Goal: Transaction & Acquisition: Purchase product/service

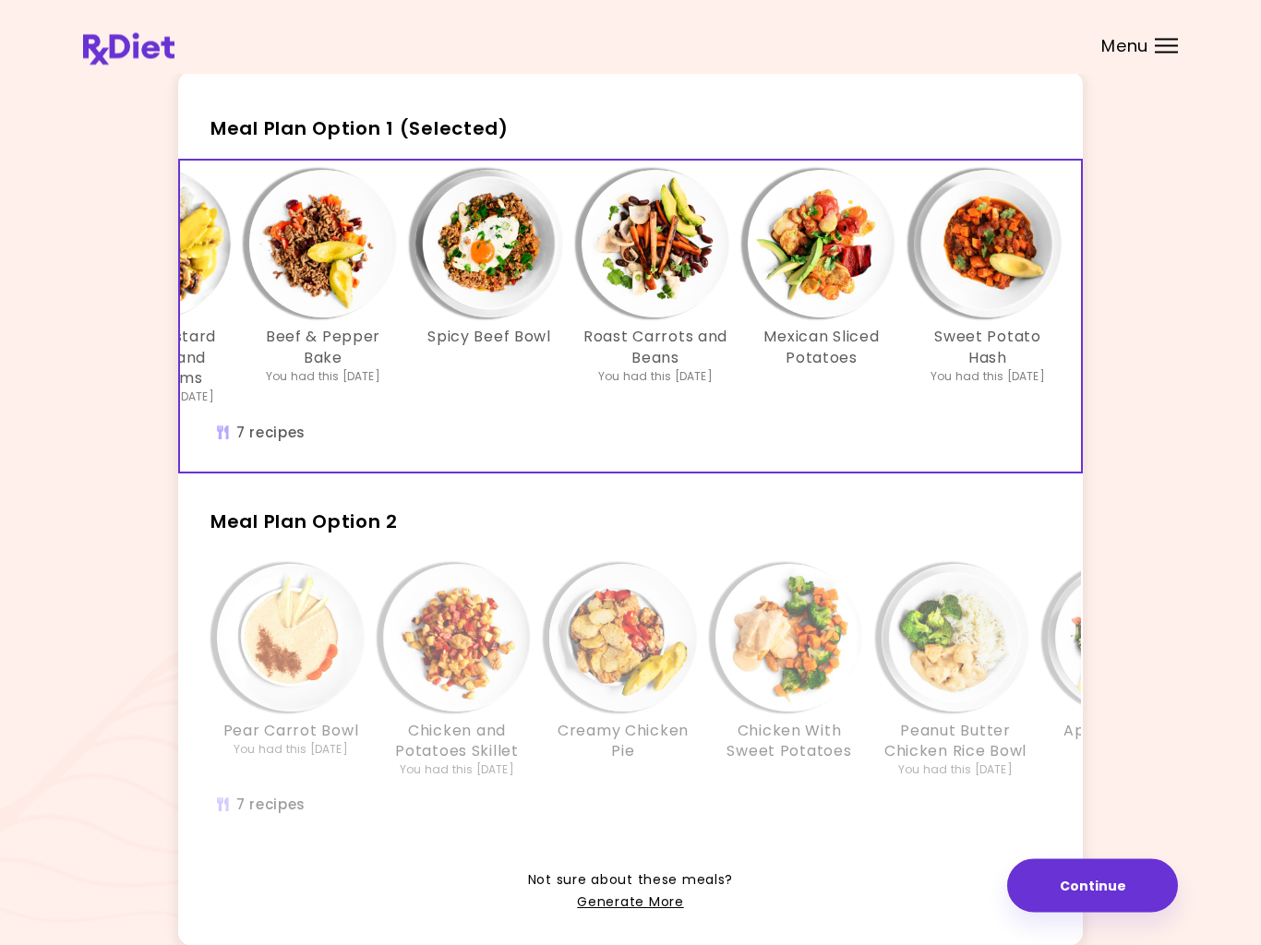
scroll to position [161, 0]
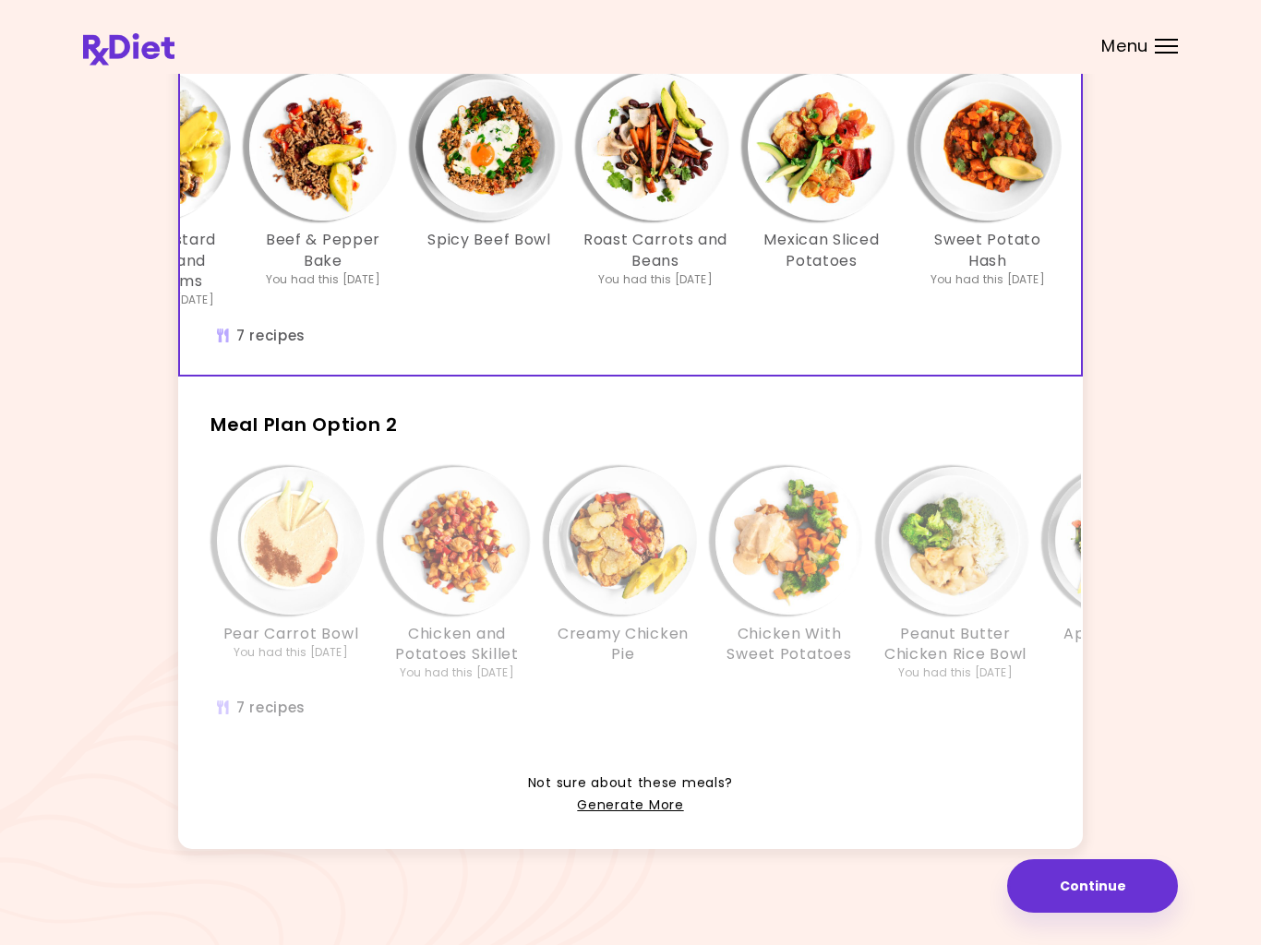
click at [632, 800] on link "Generate More" at bounding box center [630, 806] width 106 height 22
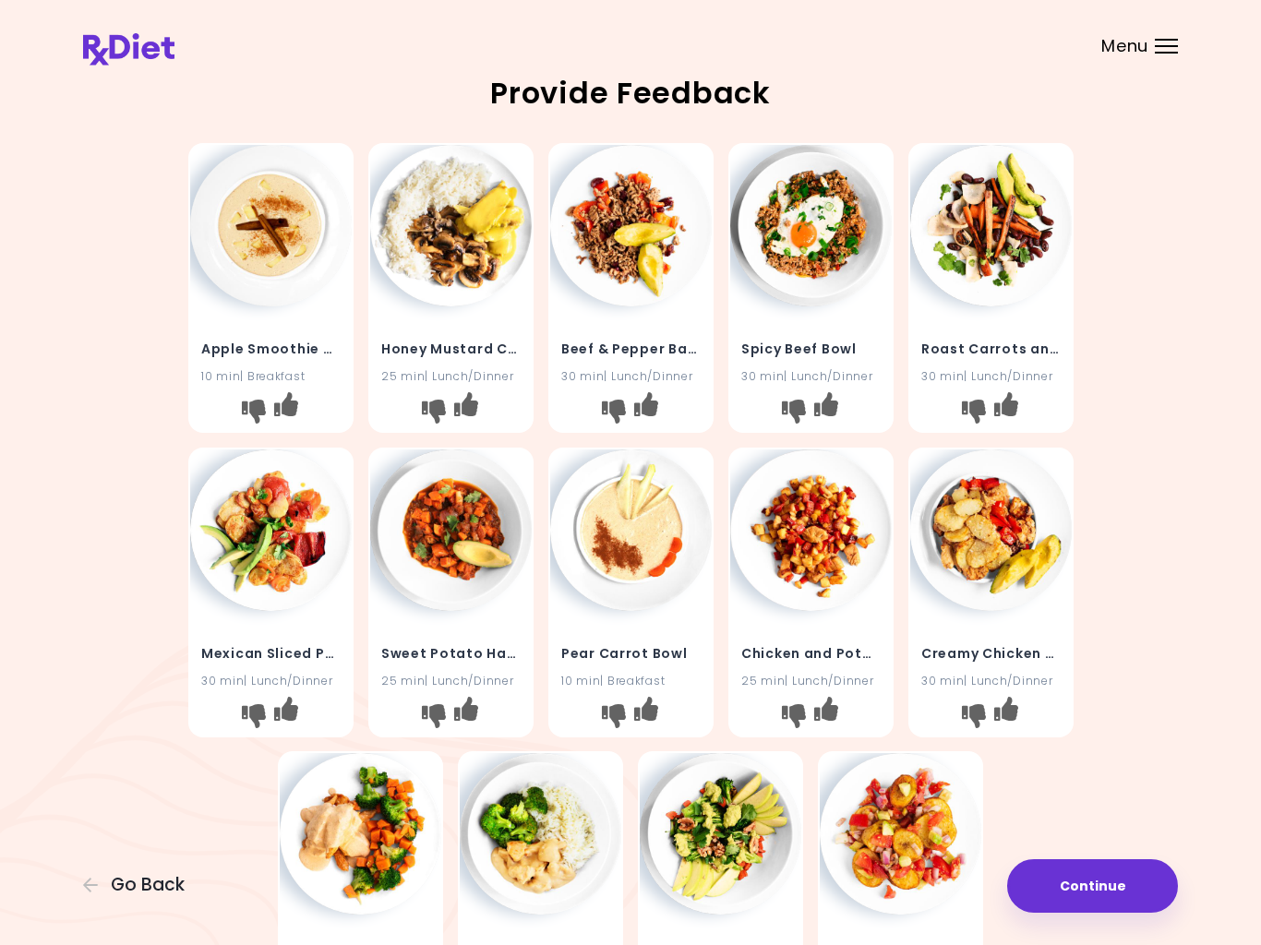
click at [651, 406] on icon "I like this recipe" at bounding box center [645, 404] width 24 height 24
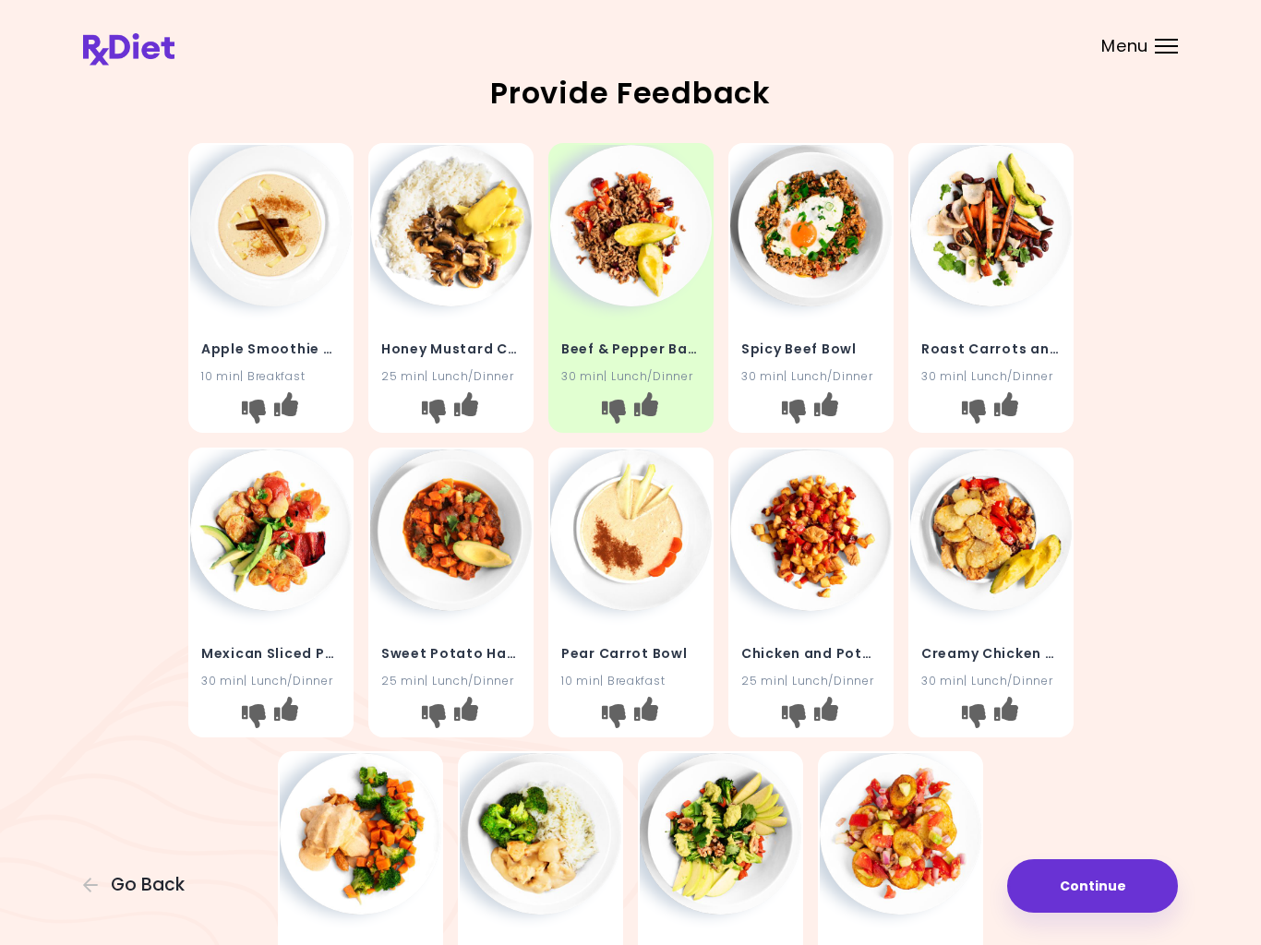
click at [283, 409] on icon "I like this recipe" at bounding box center [285, 404] width 24 height 24
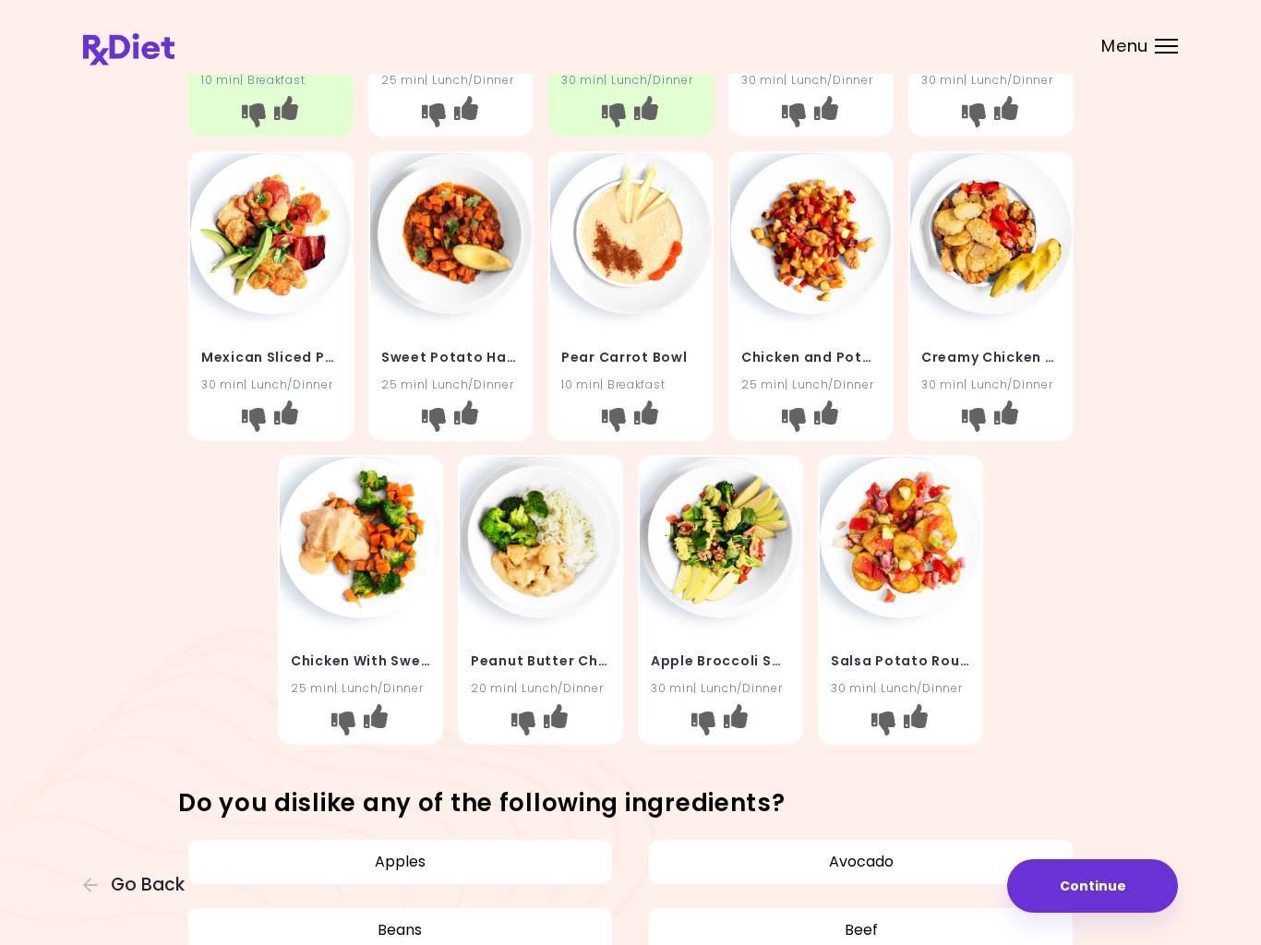
scroll to position [302, 0]
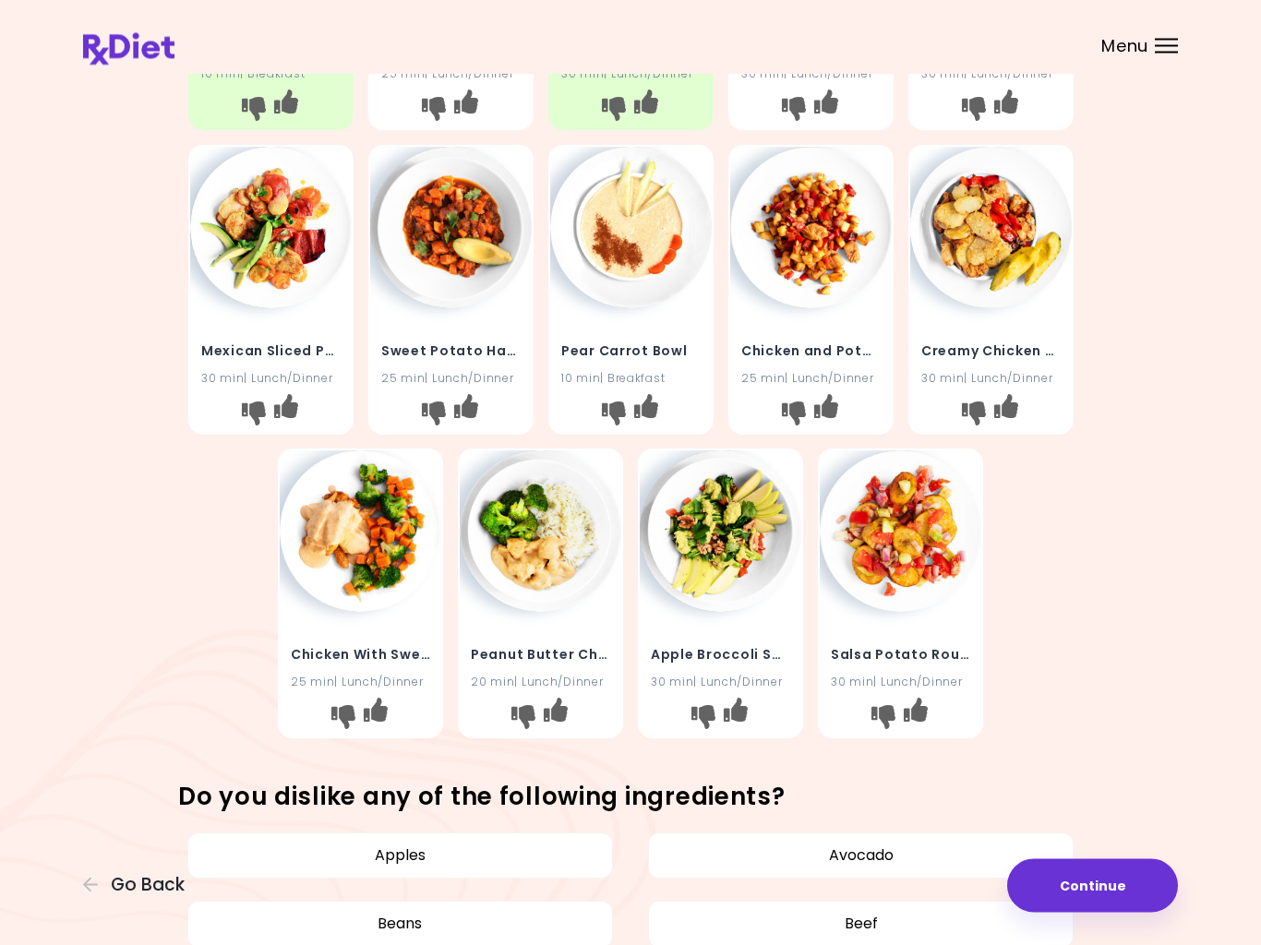
click at [387, 710] on icon "I like this recipe" at bounding box center [376, 711] width 24 height 24
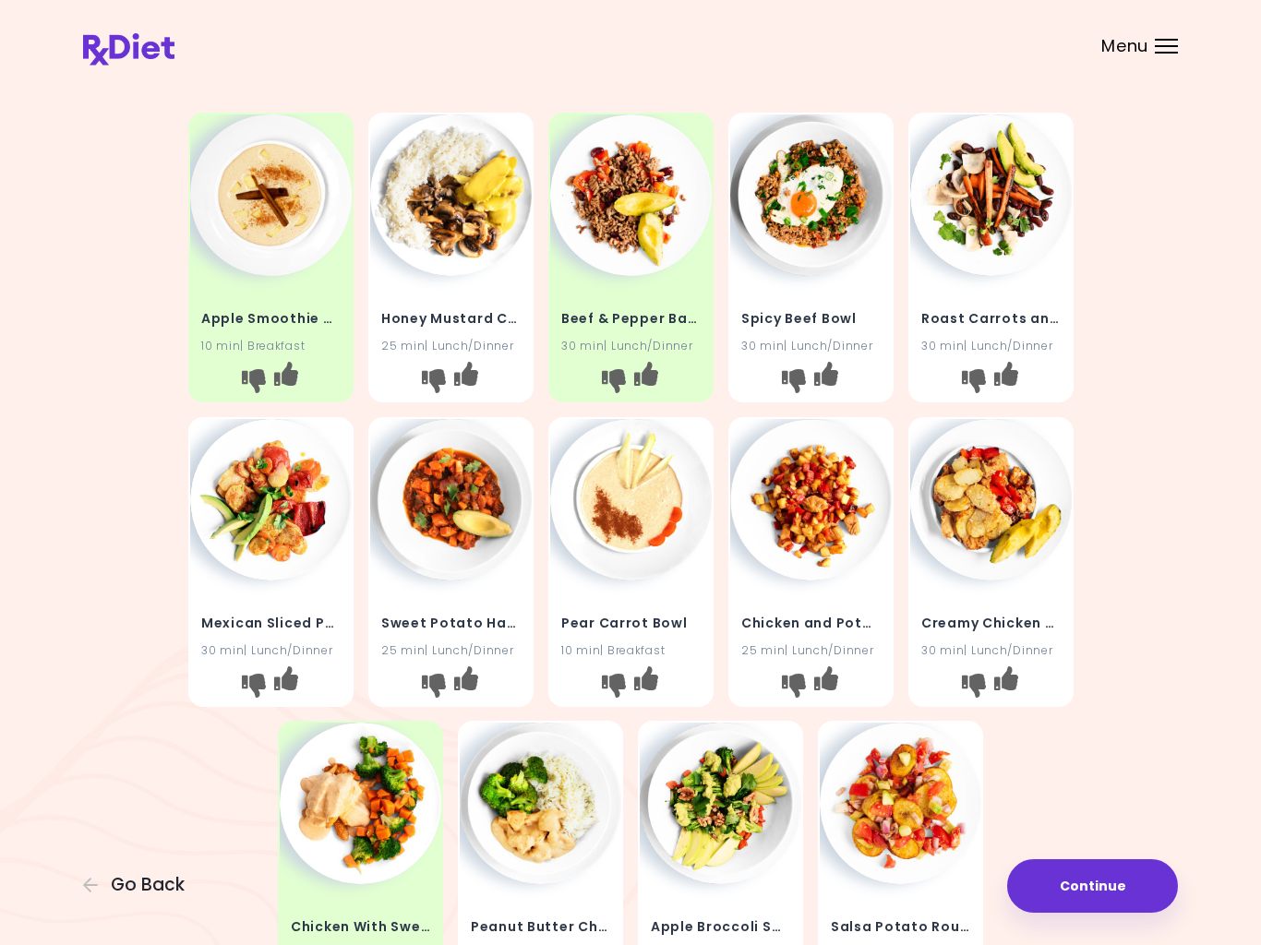
scroll to position [0, 0]
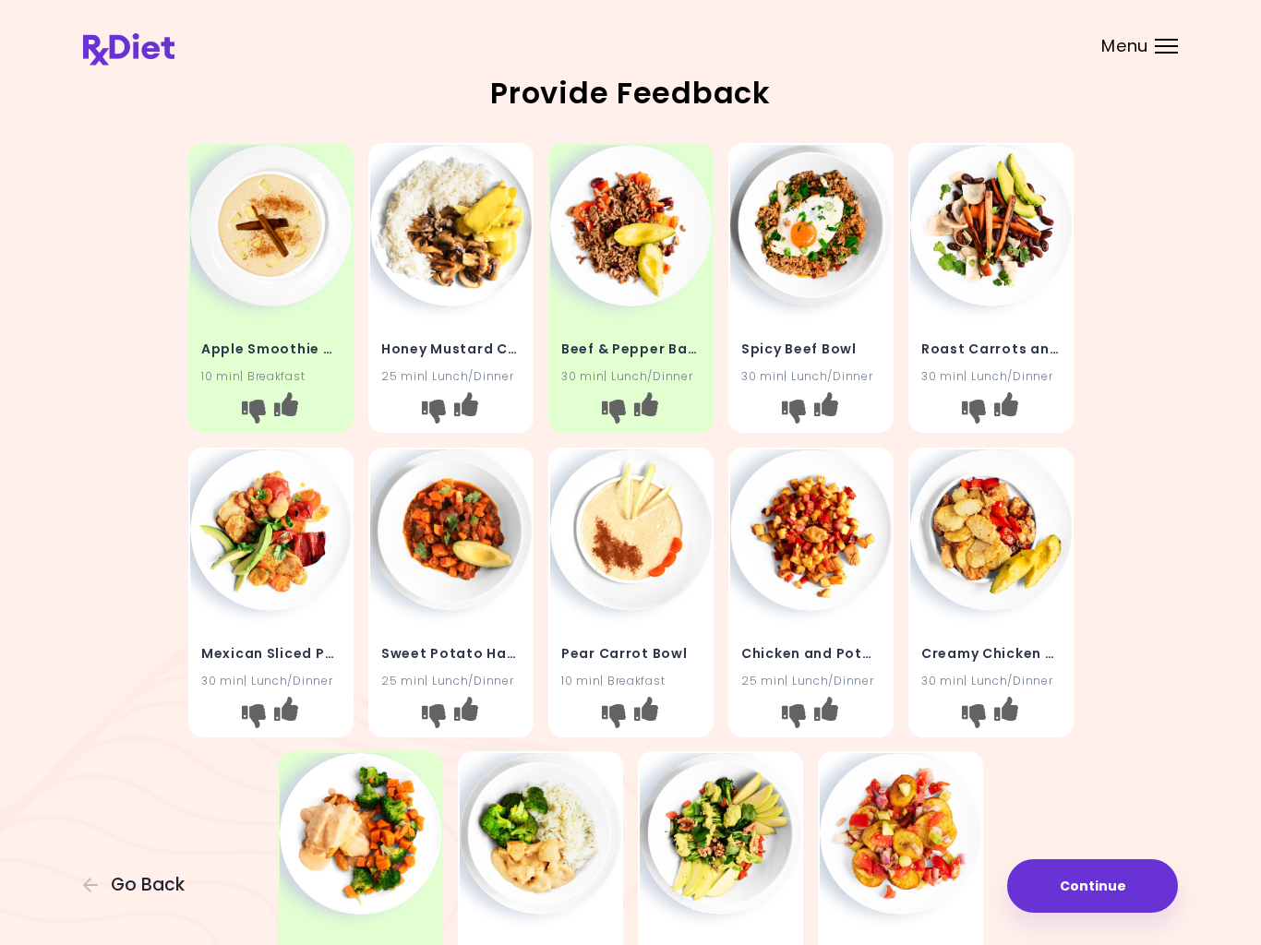
click at [829, 393] on icon "I like this recipe" at bounding box center [825, 404] width 24 height 24
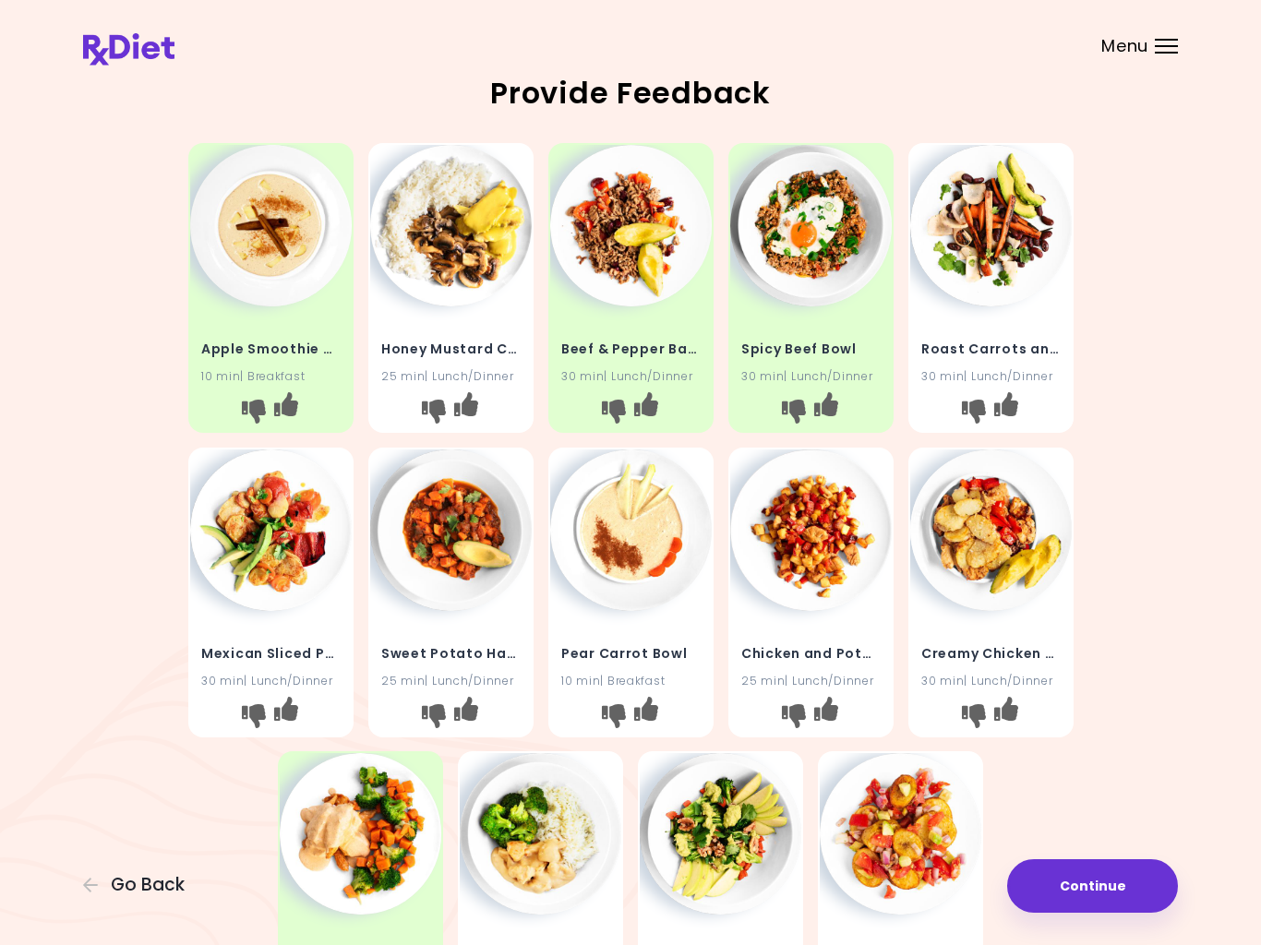
click at [657, 388] on div "Beef & Pepper Bake 30 min | Lunch/Dinner" at bounding box center [631, 352] width 162 height 90
click at [655, 415] on button "I like this recipe" at bounding box center [646, 412] width 30 height 30
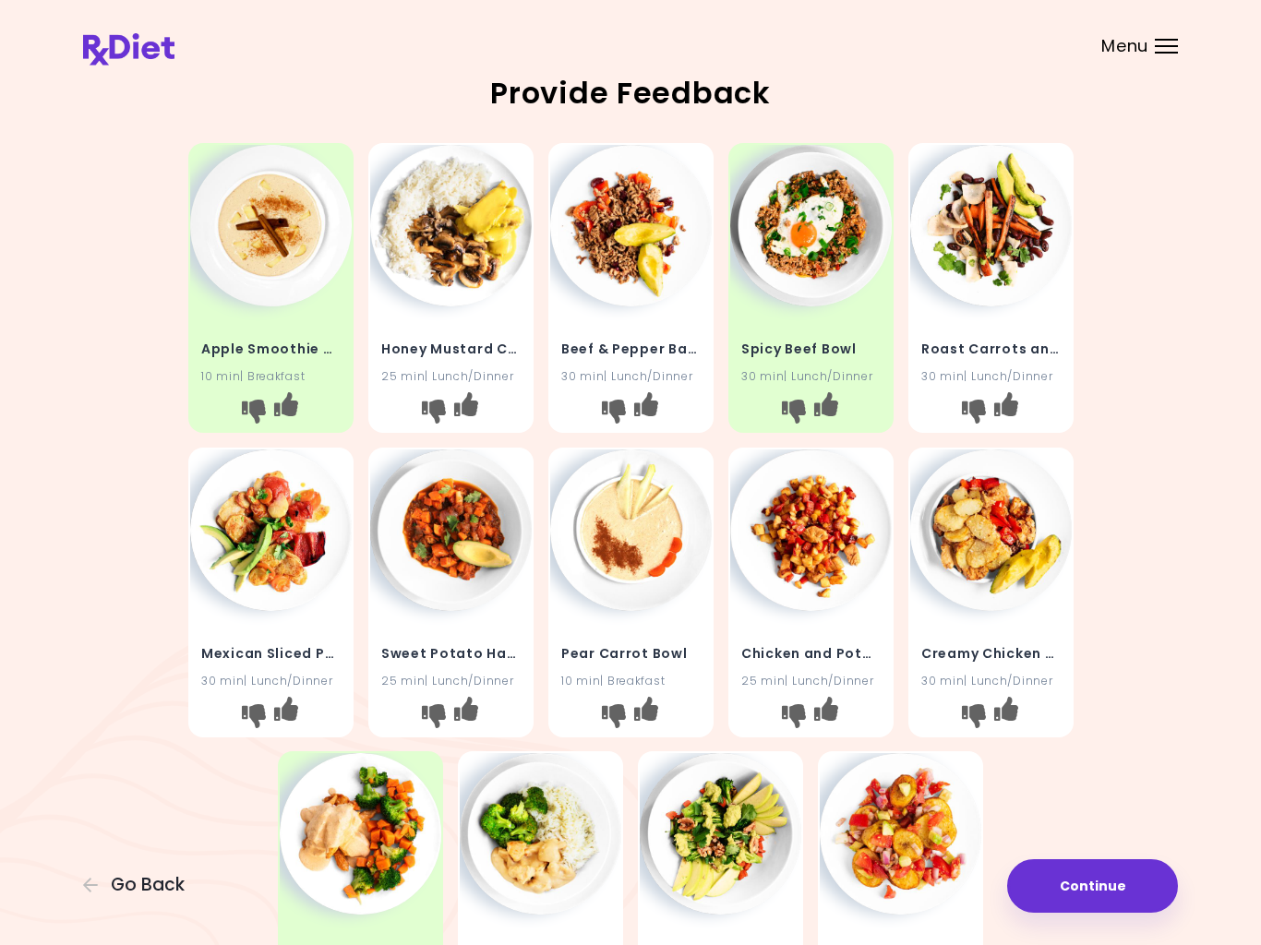
click at [1148, 604] on div "Apple Smoothie Bowl 10 min | Breakfast Honey Mustard Chicken and Mushrooms 25 m…" at bounding box center [630, 592] width 1095 height 913
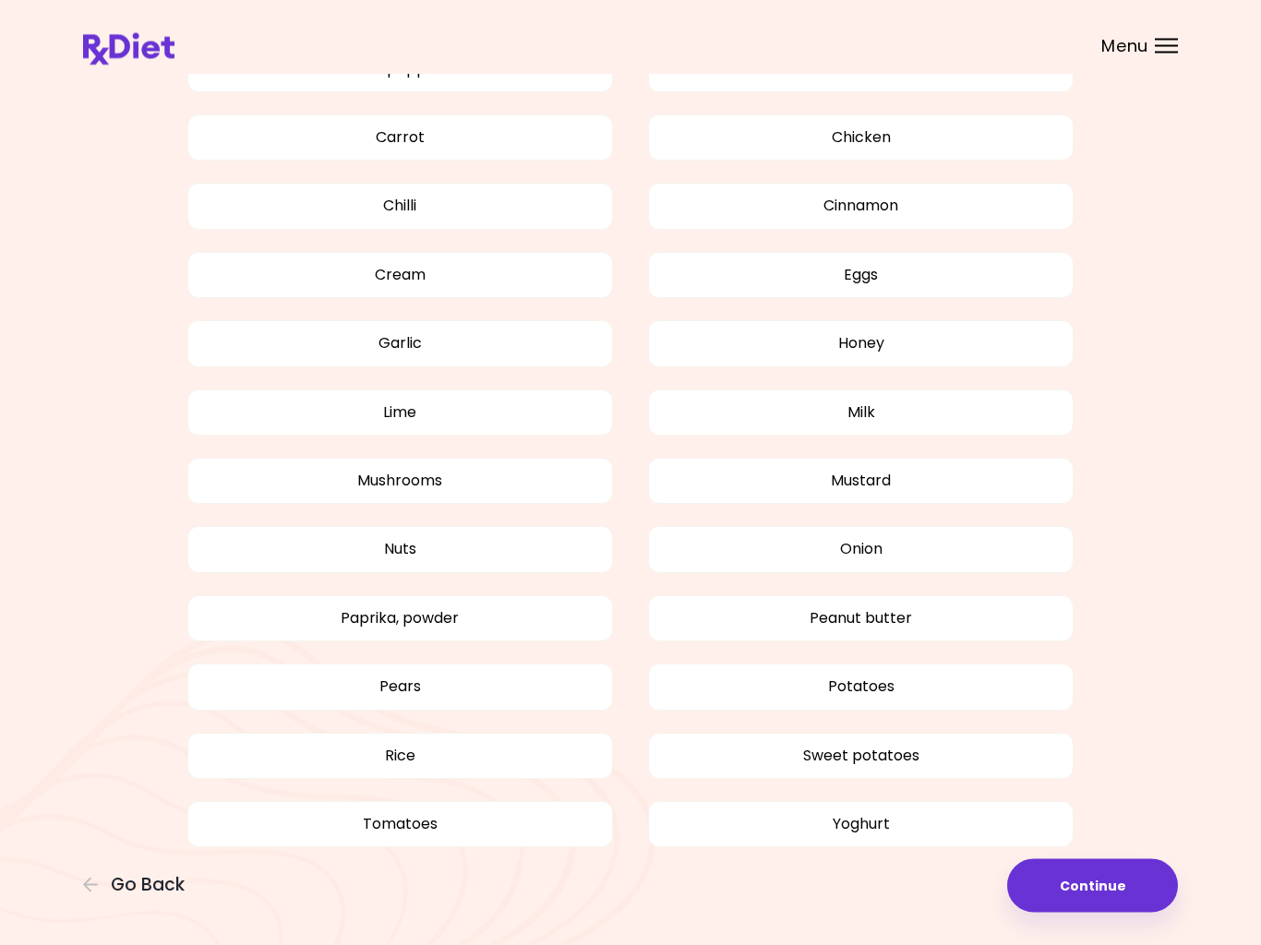
scroll to position [1233, 0]
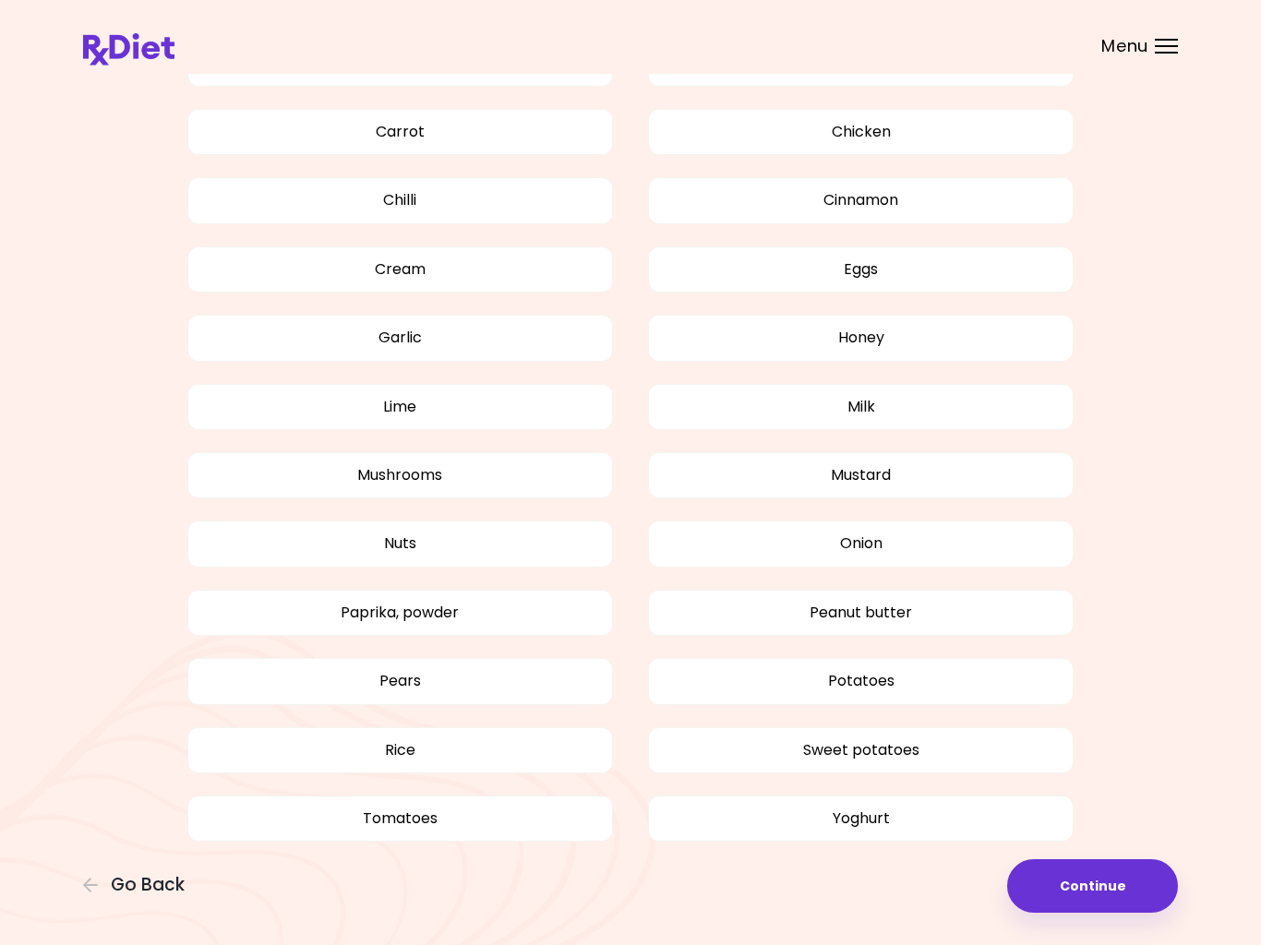
click at [1102, 896] on button "Continue" at bounding box center [1092, 887] width 171 height 54
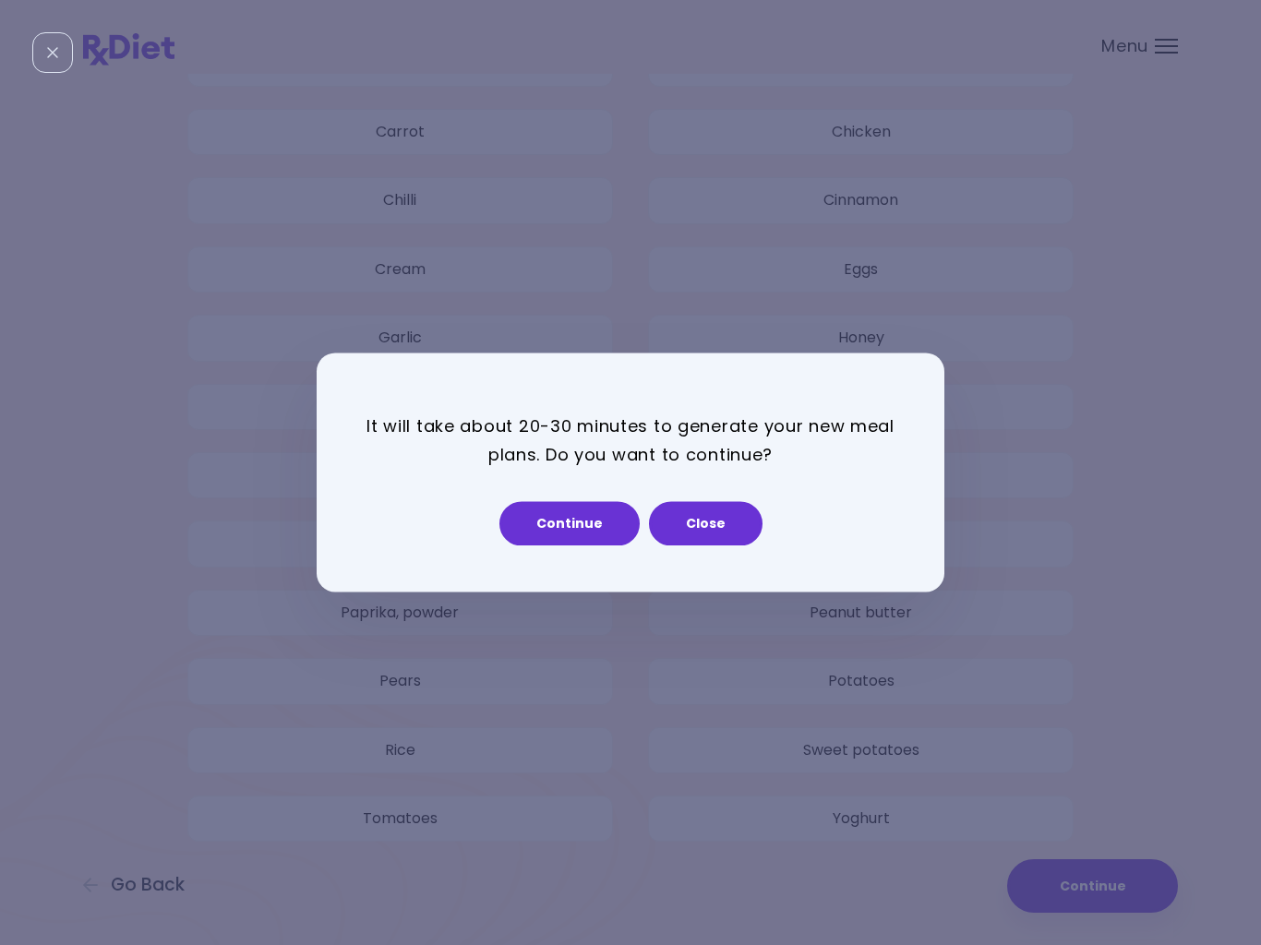
click at [566, 530] on button "Continue" at bounding box center [569, 524] width 140 height 44
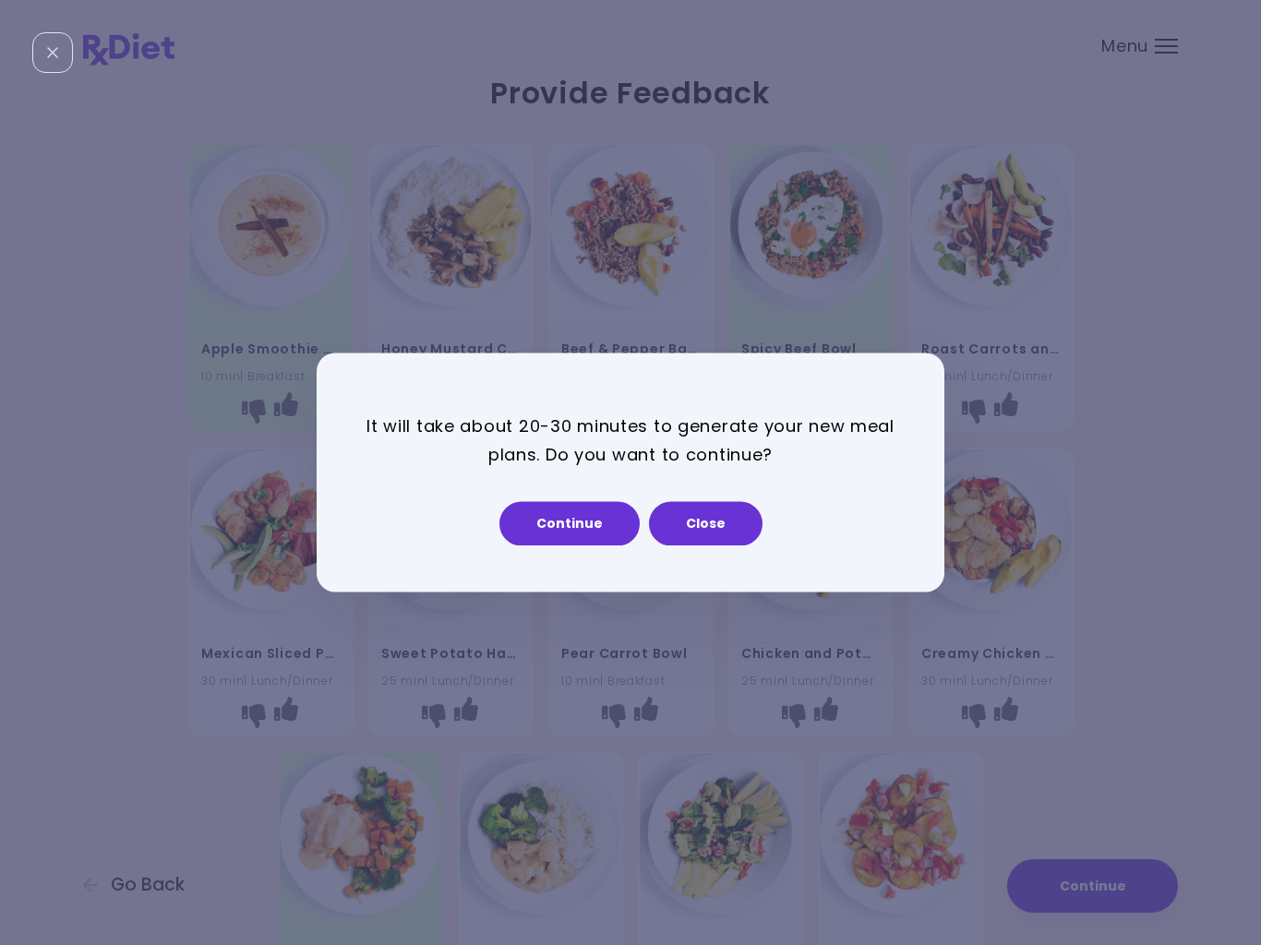
select select "*"
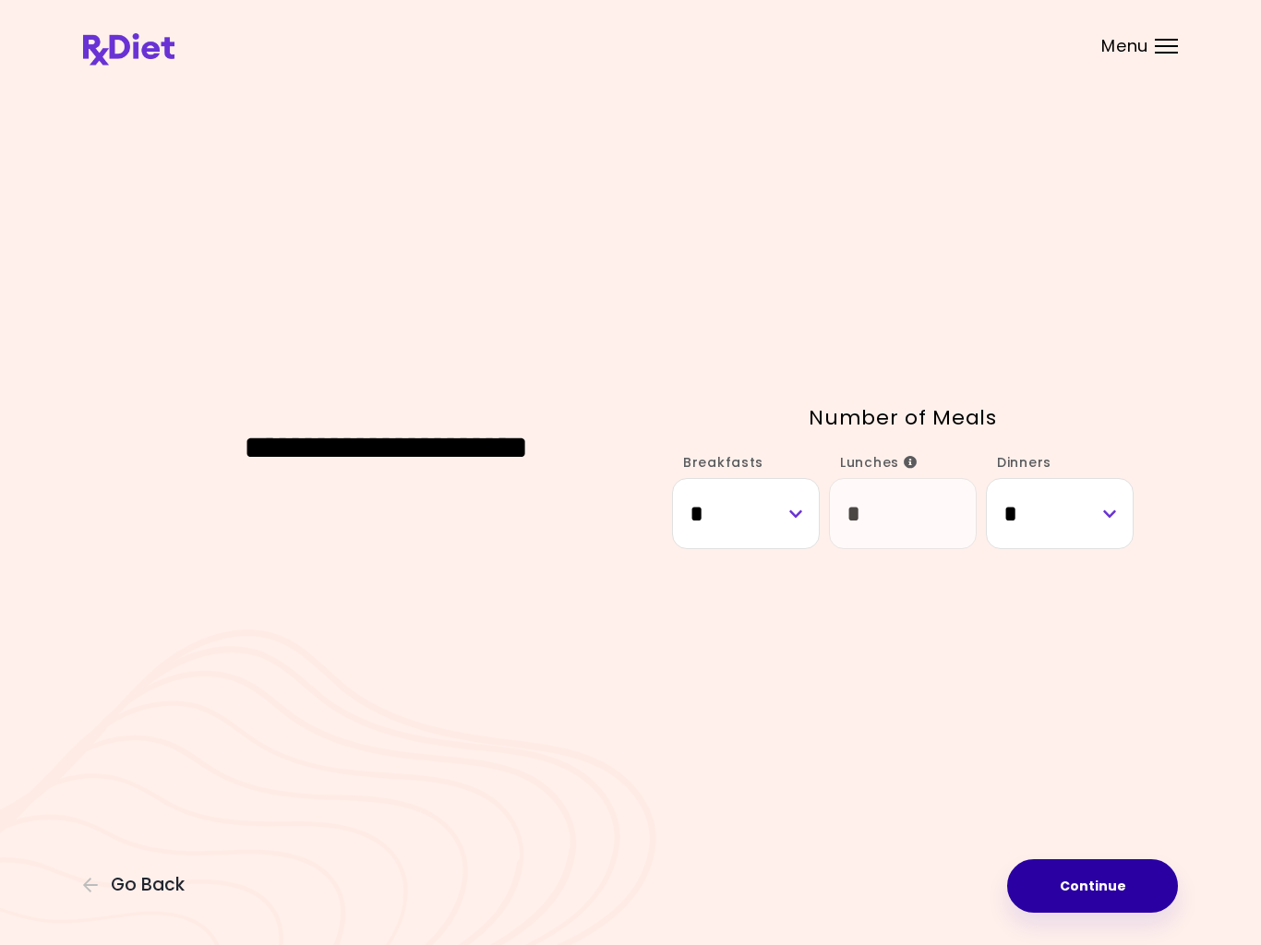
click at [1091, 869] on button "Continue" at bounding box center [1092, 887] width 171 height 54
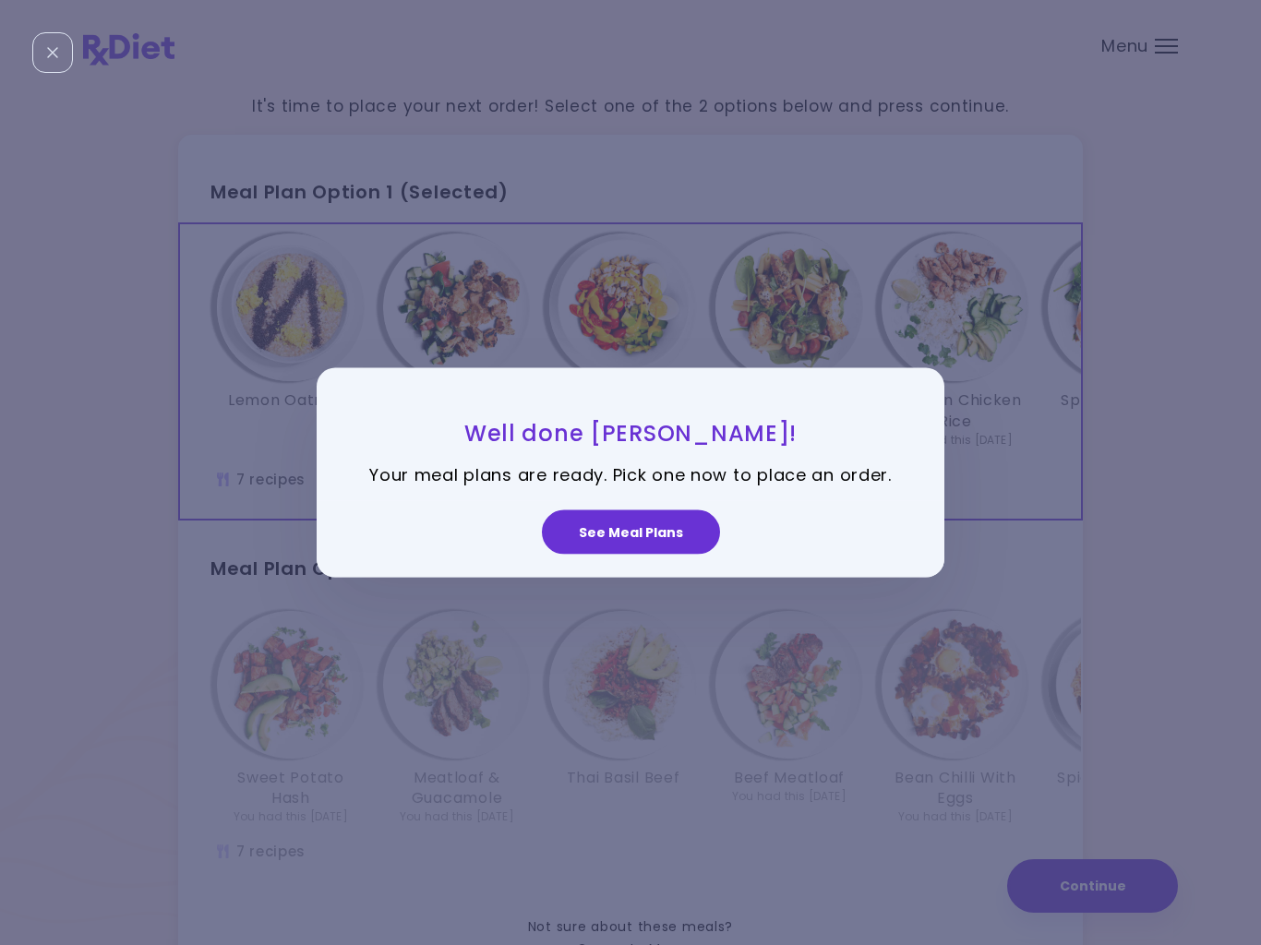
click at [630, 522] on button "See Meal Plans" at bounding box center [631, 532] width 178 height 44
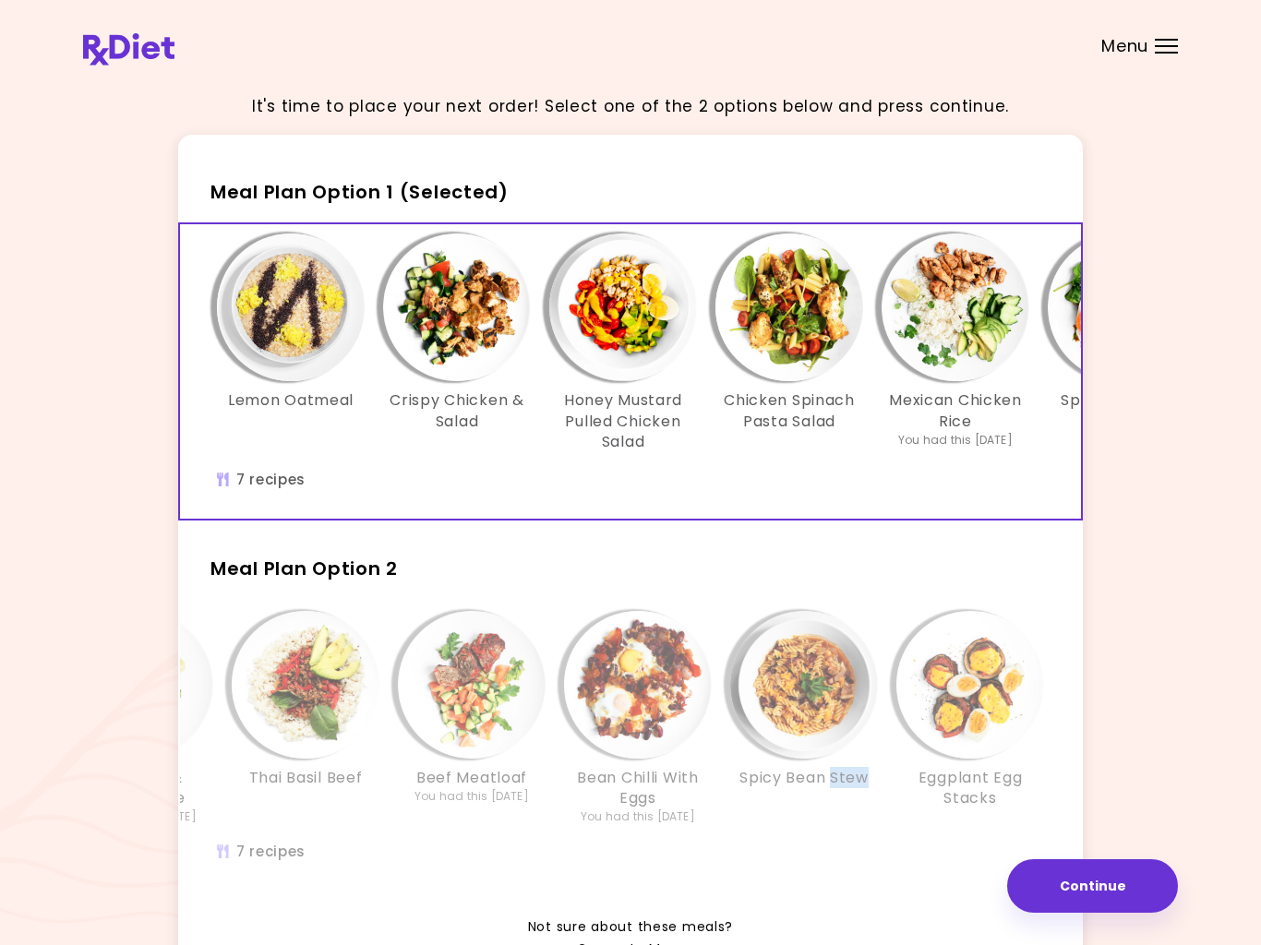
click at [756, 815] on div "Spicy Bean Stew" at bounding box center [804, 718] width 166 height 215
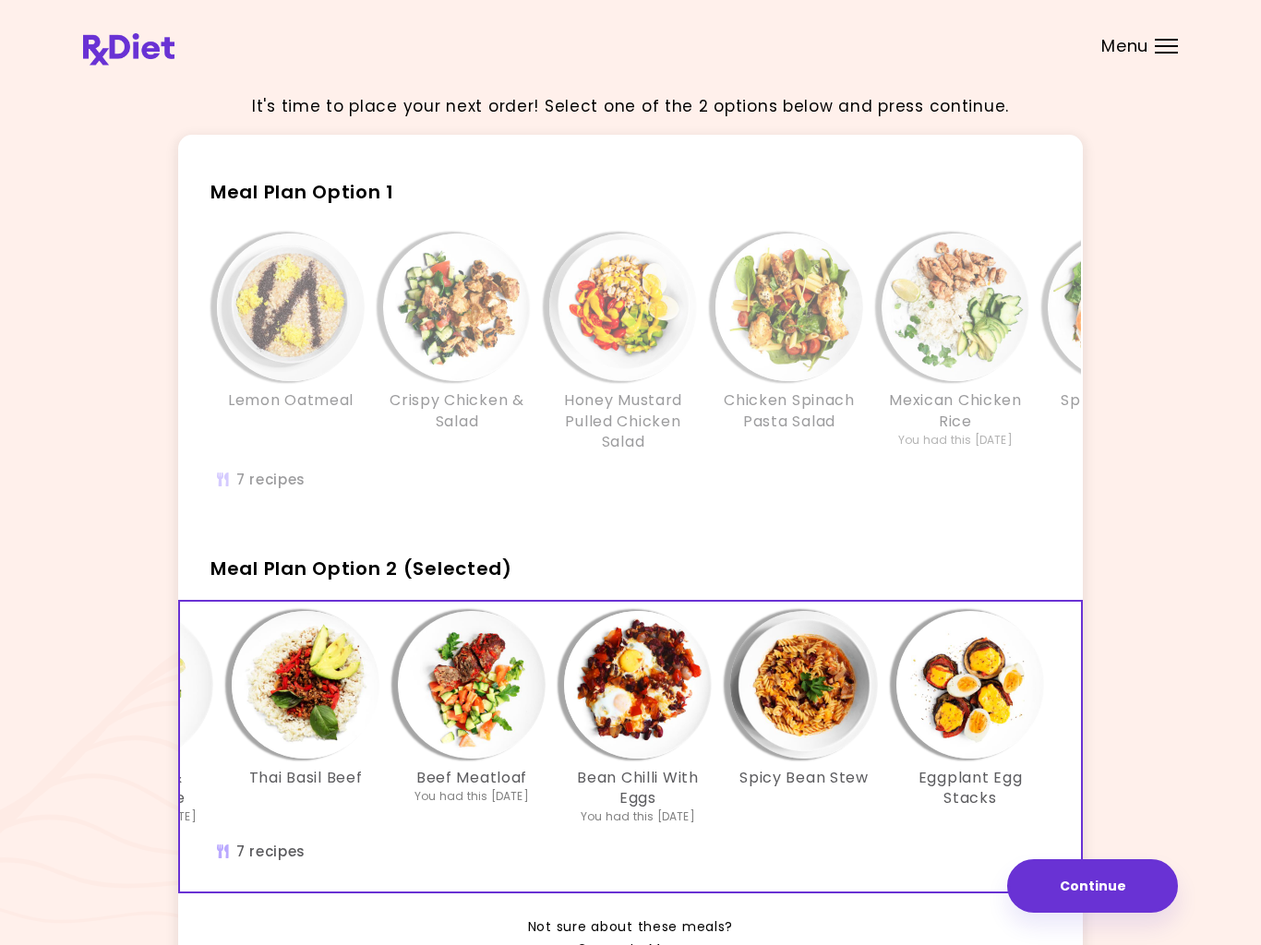
click at [1132, 877] on button "Continue" at bounding box center [1092, 887] width 171 height 54
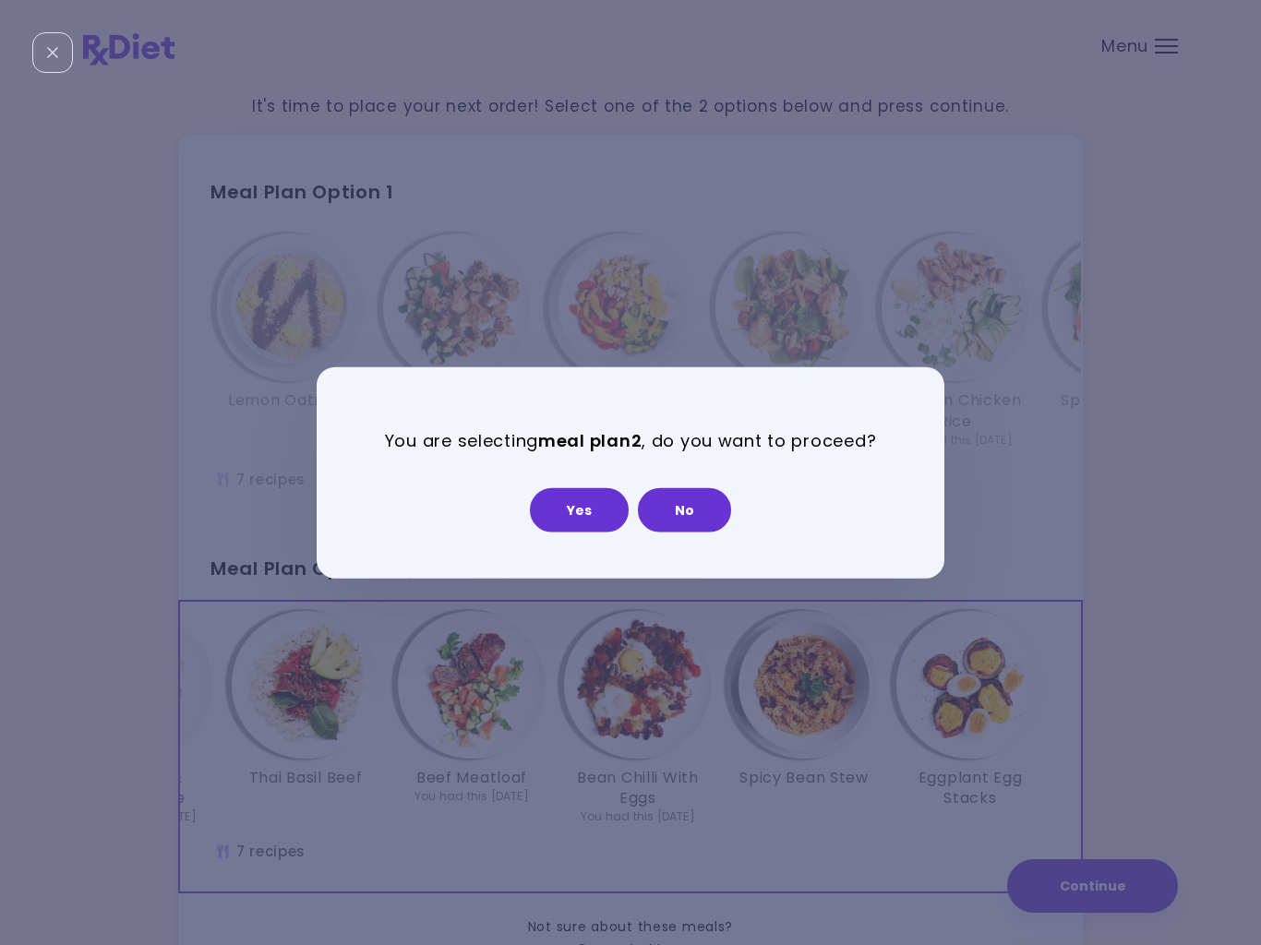
click at [566, 513] on button "Yes" at bounding box center [579, 509] width 99 height 44
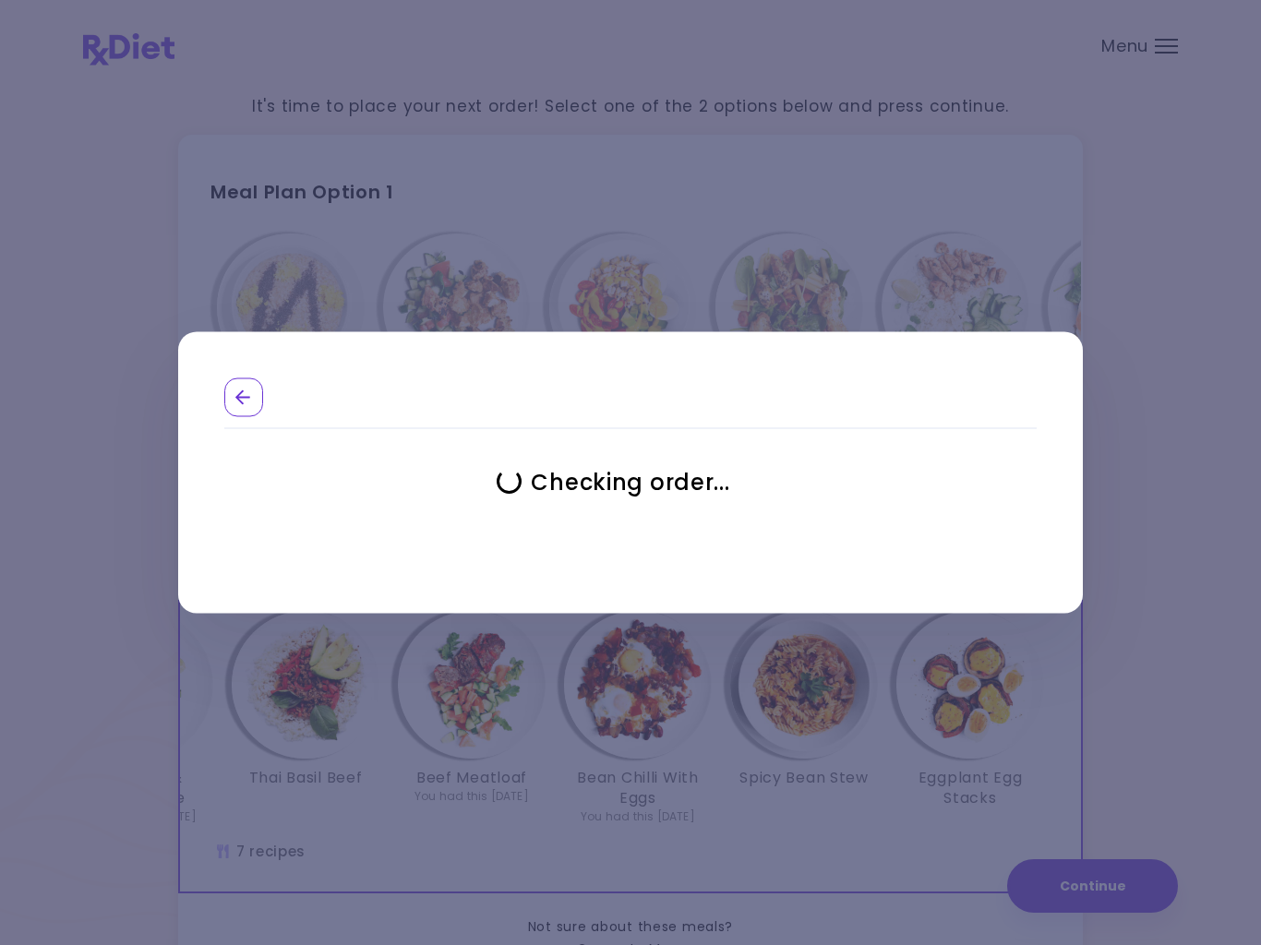
select select "**********"
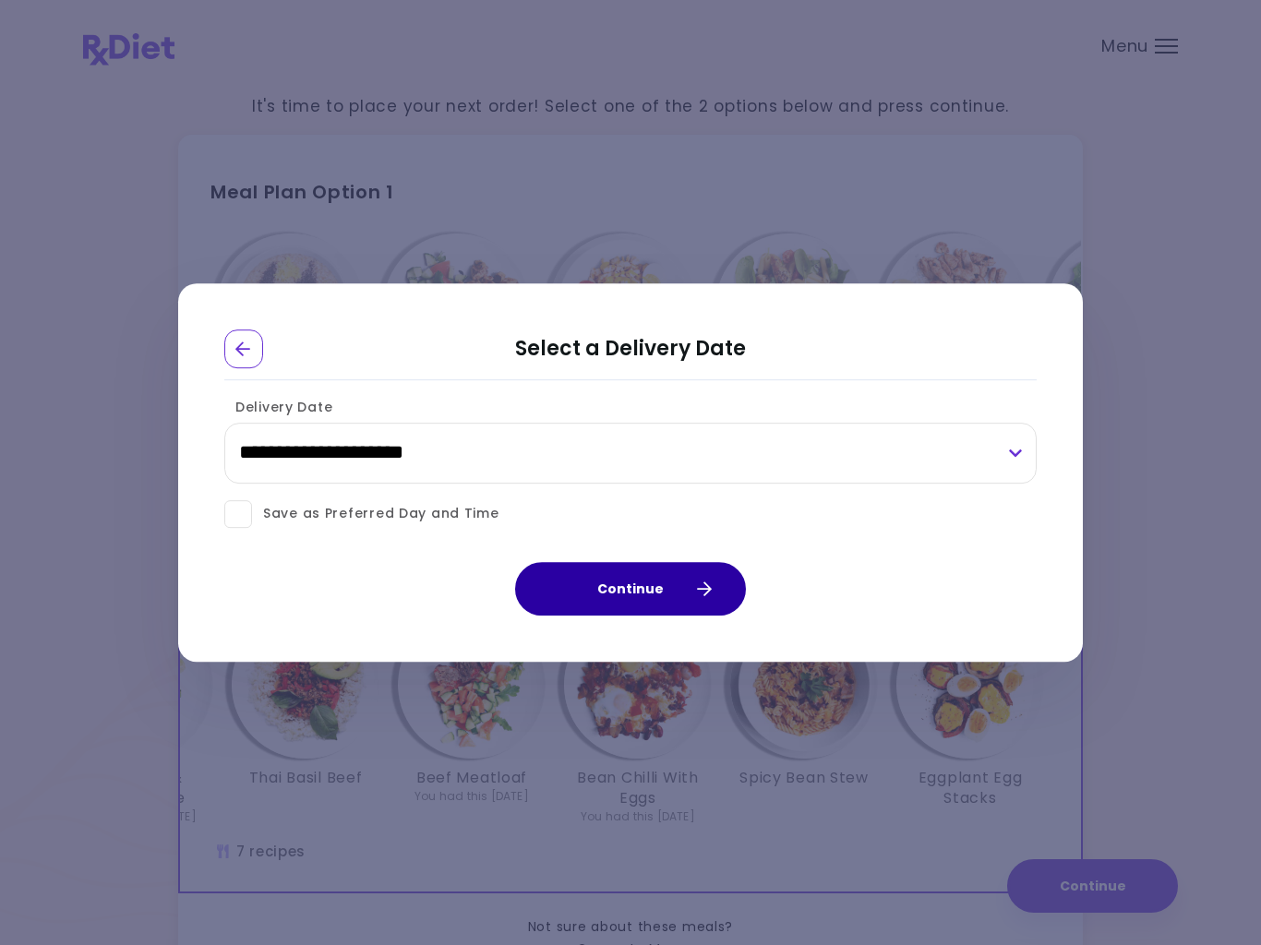
click at [631, 593] on button "Continue" at bounding box center [630, 589] width 231 height 54
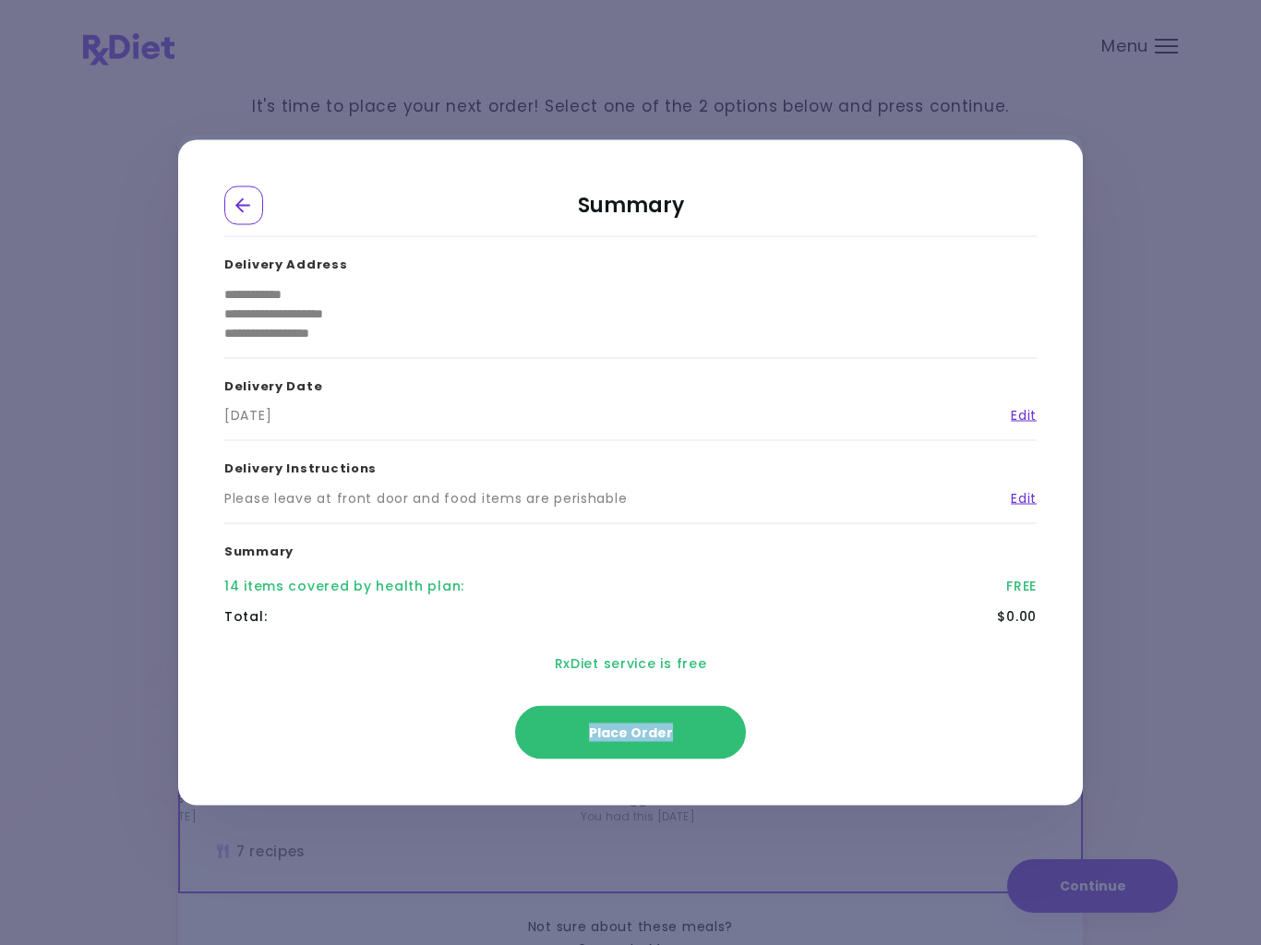
click at [838, 684] on div "RxDiet service is free" at bounding box center [630, 664] width 812 height 64
click at [241, 216] on div "Go Back" at bounding box center [243, 205] width 39 height 39
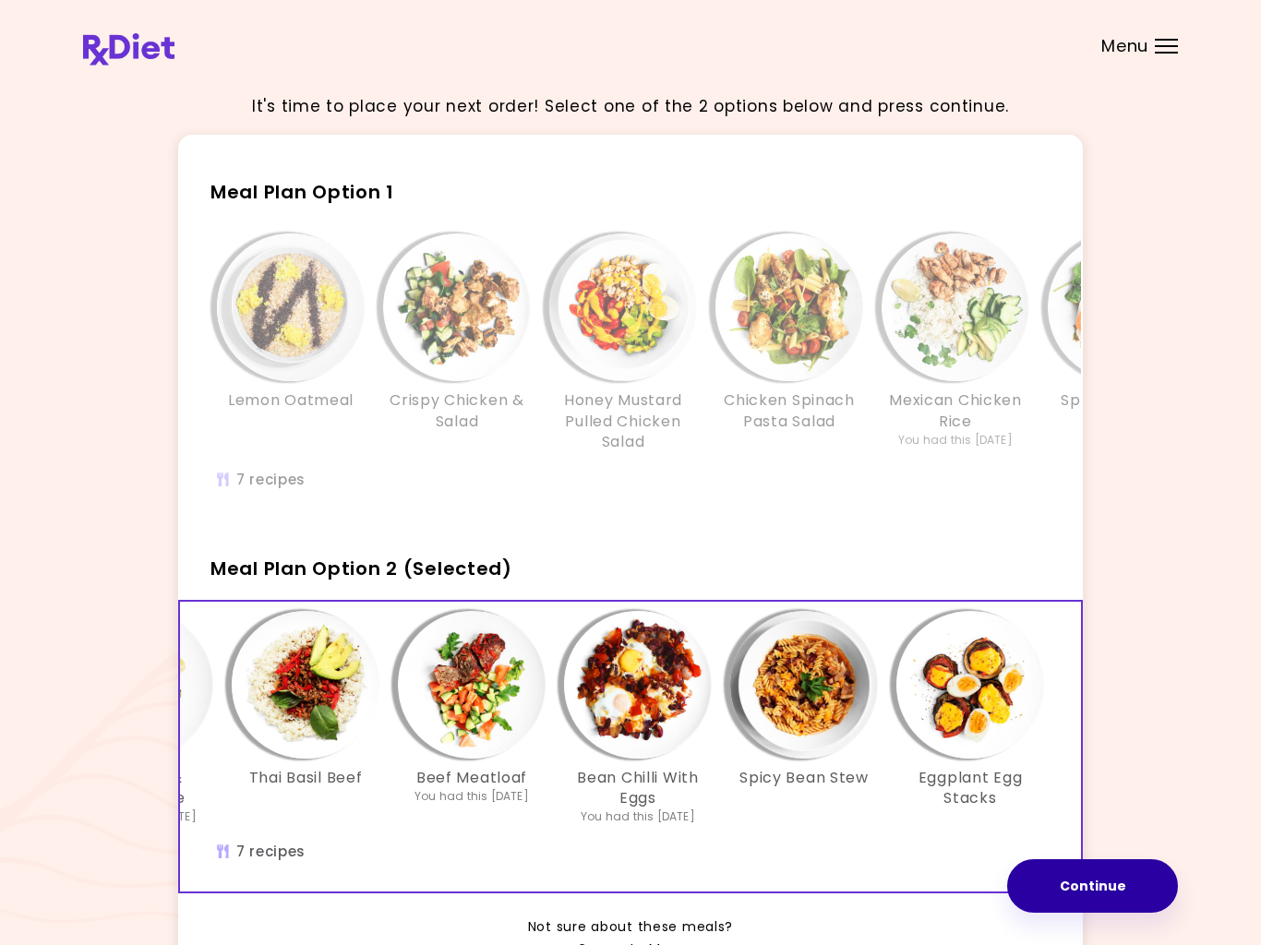
click at [1066, 860] on button "Continue" at bounding box center [1092, 887] width 171 height 54
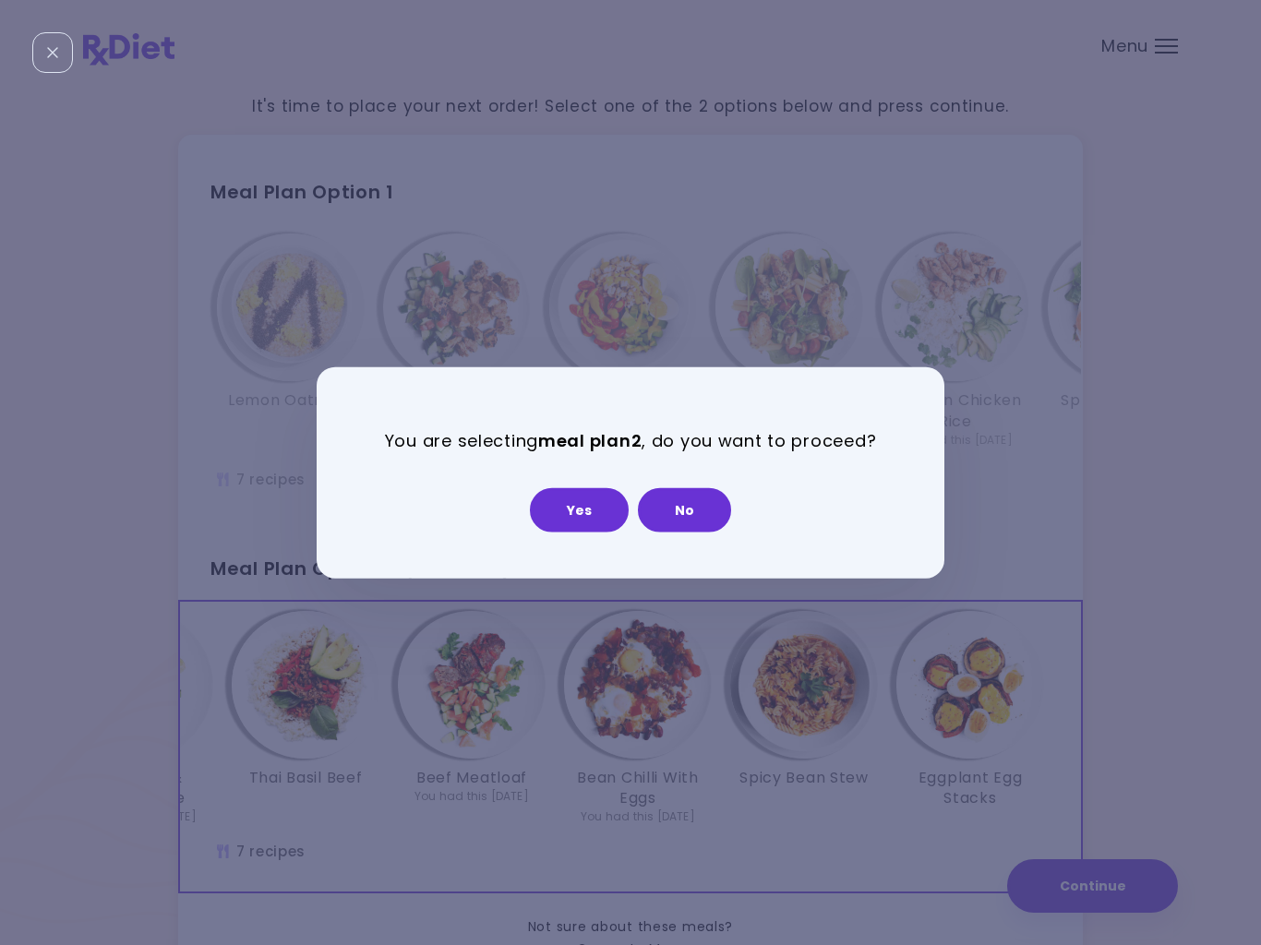
click at [559, 508] on button "Yes" at bounding box center [579, 509] width 99 height 44
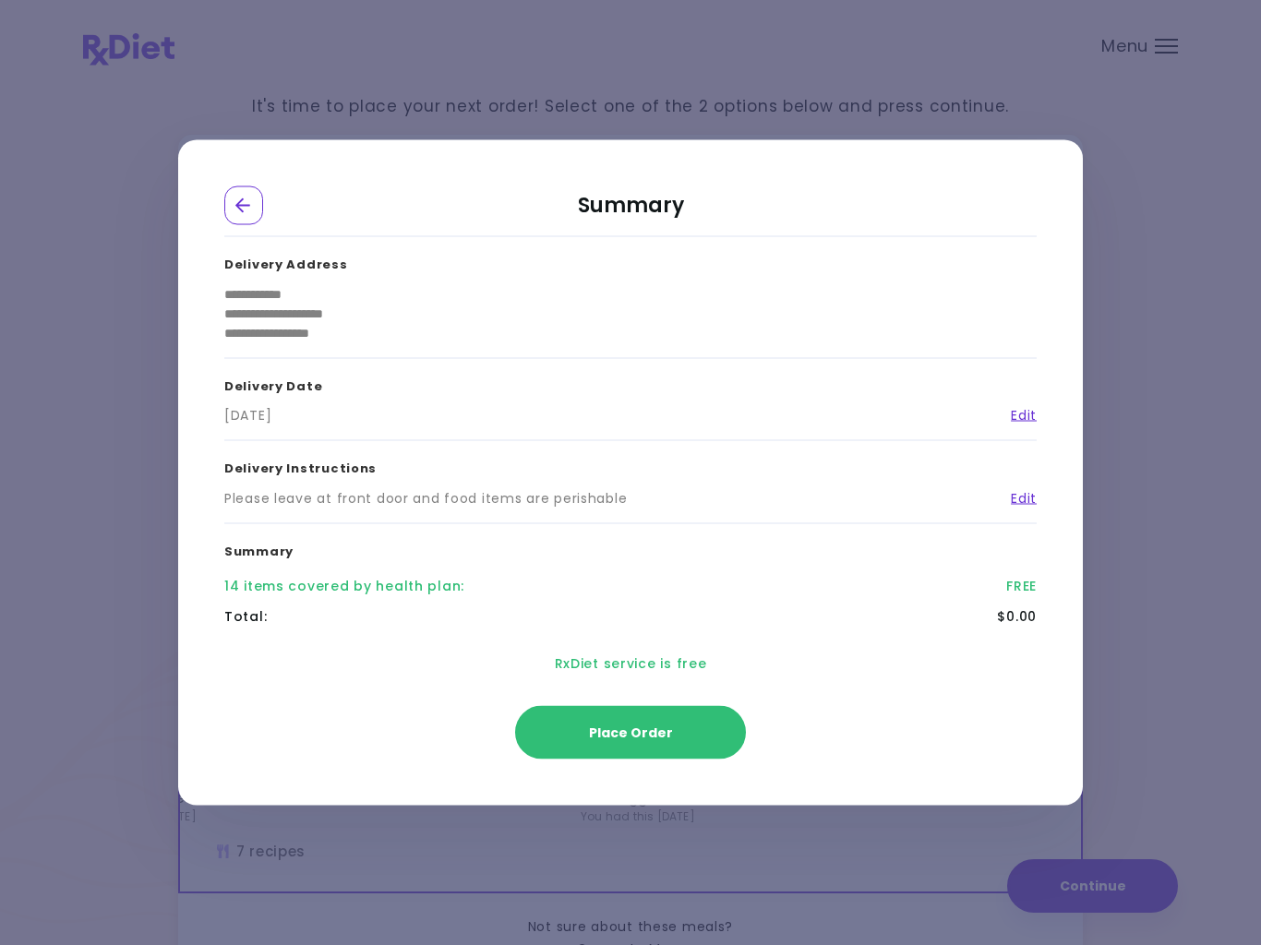
click at [631, 741] on button "Place Order" at bounding box center [630, 733] width 231 height 54
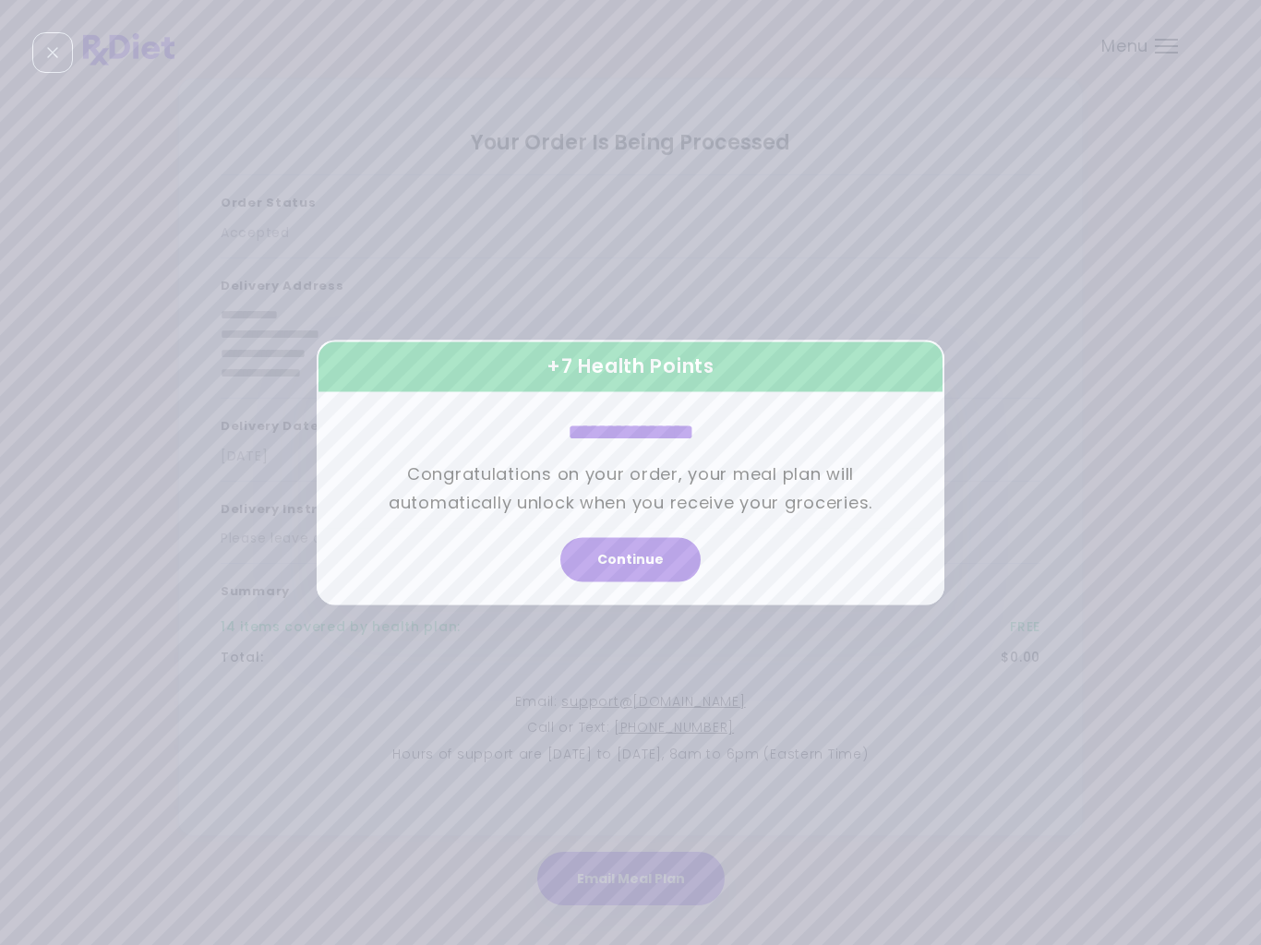
click at [649, 559] on button "Continue" at bounding box center [630, 560] width 140 height 44
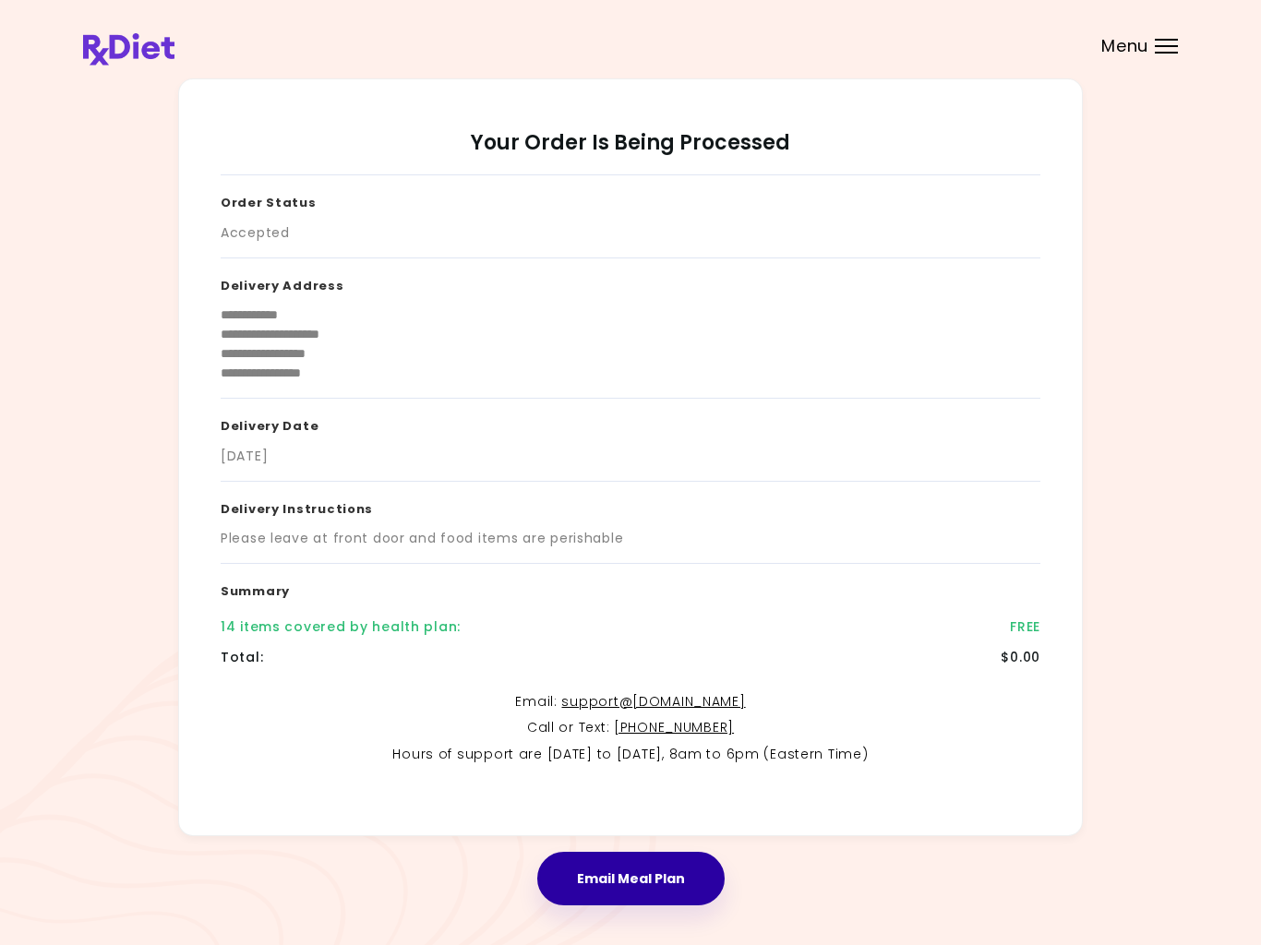
click at [654, 877] on button "Email Meal Plan" at bounding box center [630, 879] width 187 height 54
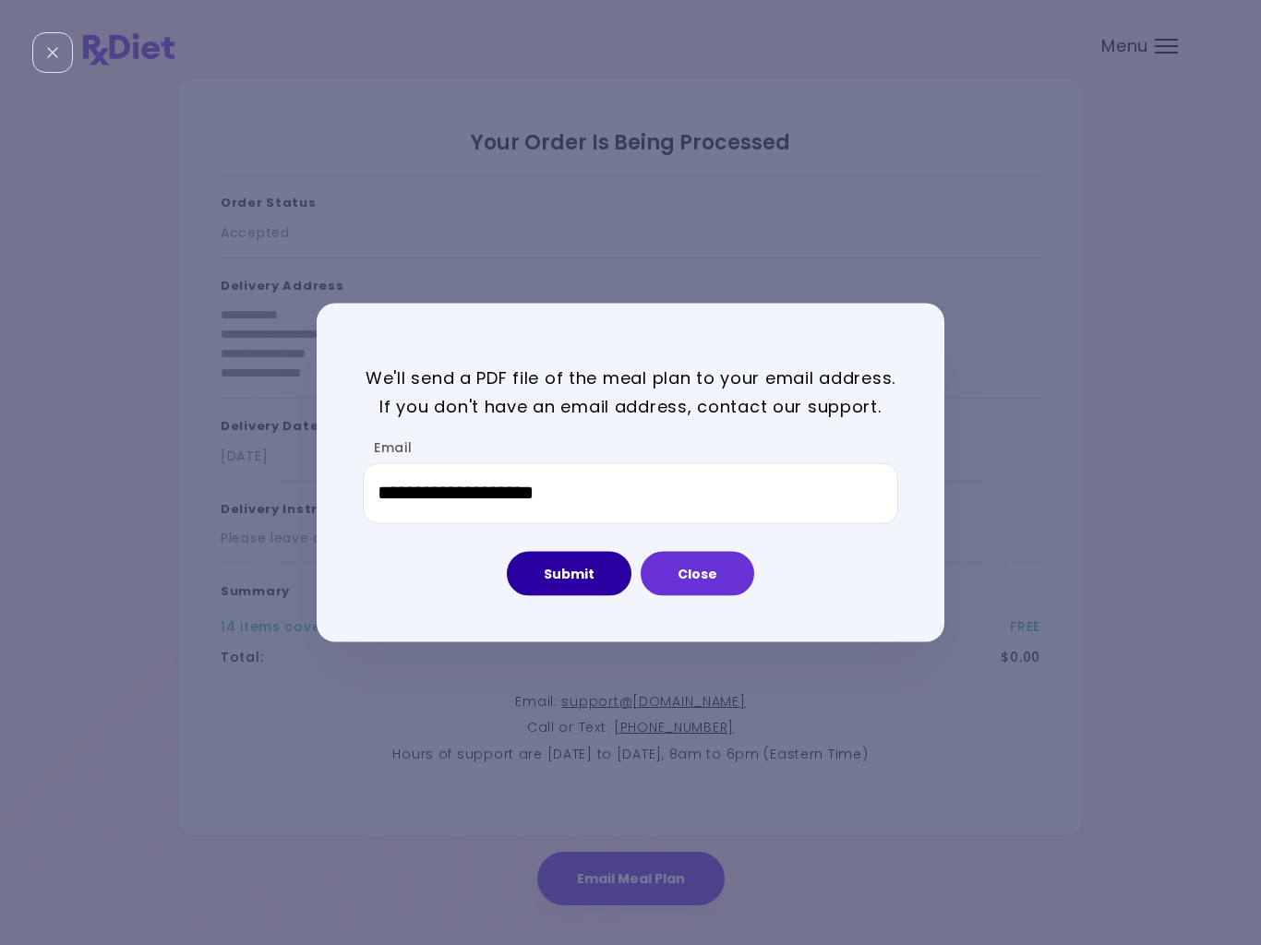
click at [578, 570] on button "Submit" at bounding box center [569, 573] width 125 height 44
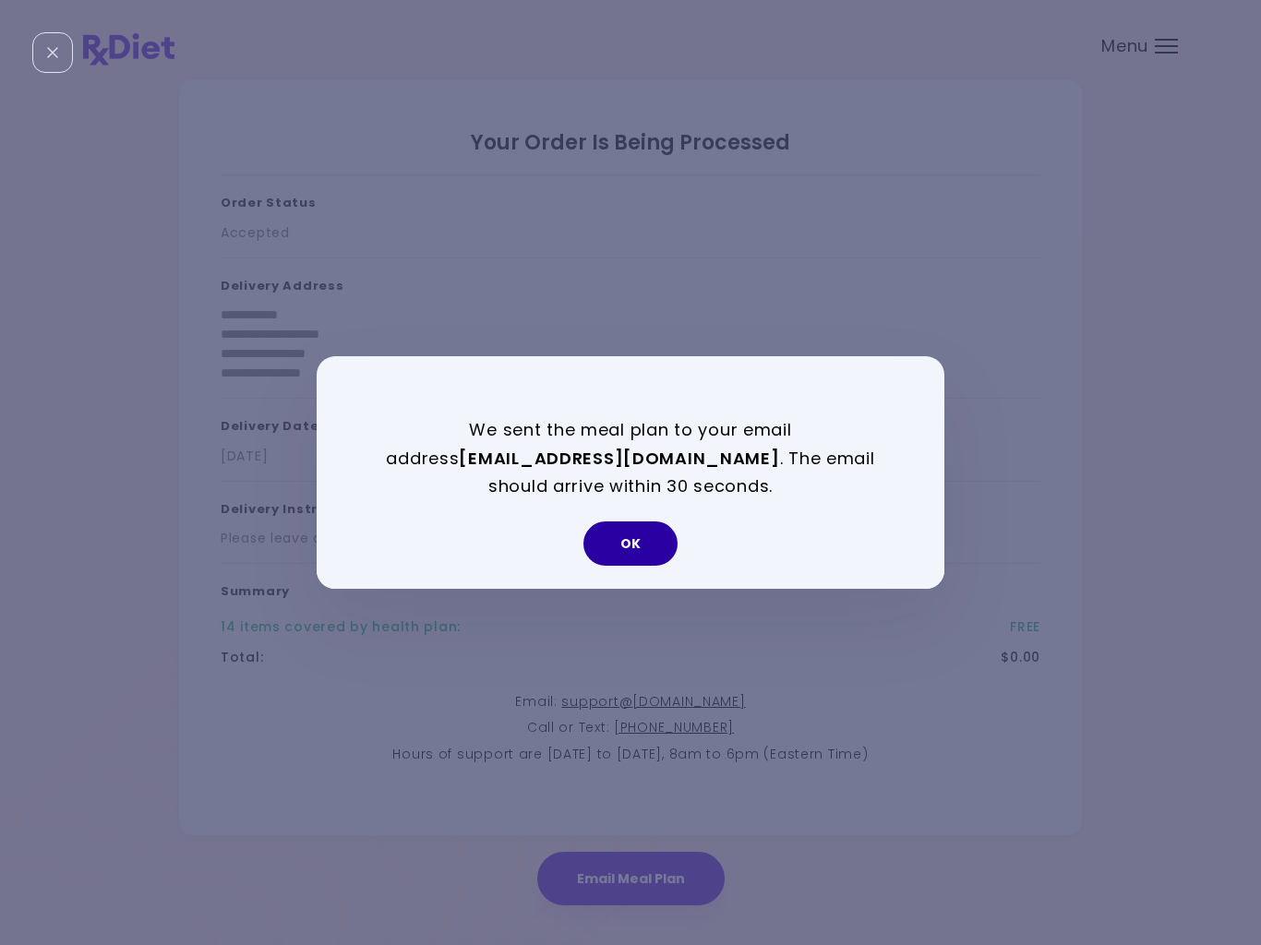
click at [629, 548] on button "OK" at bounding box center [630, 544] width 94 height 44
